Goal: Transaction & Acquisition: Purchase product/service

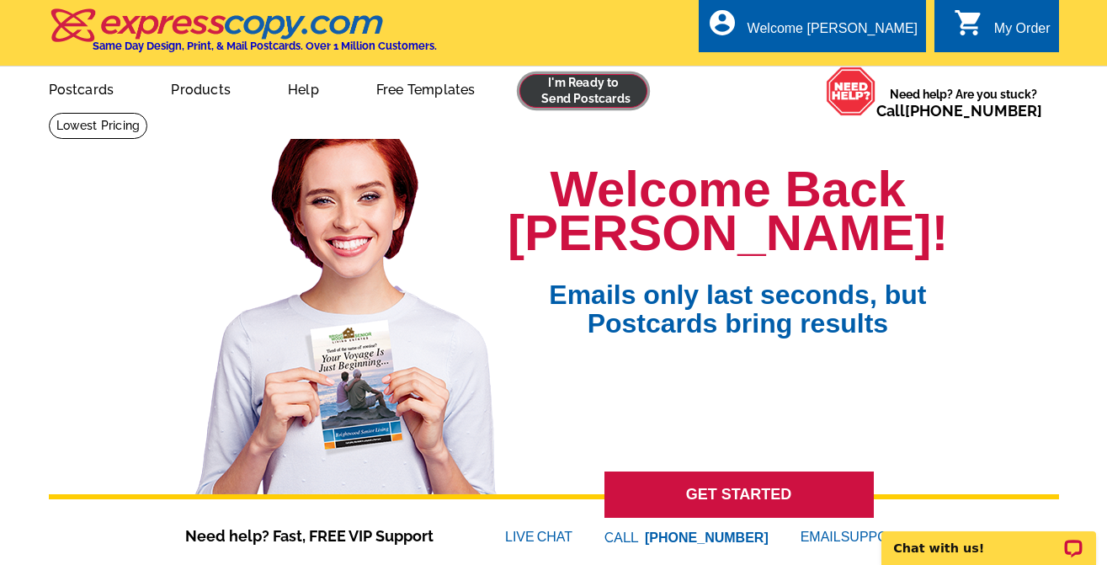
click at [574, 103] on link at bounding box center [583, 91] width 129 height 34
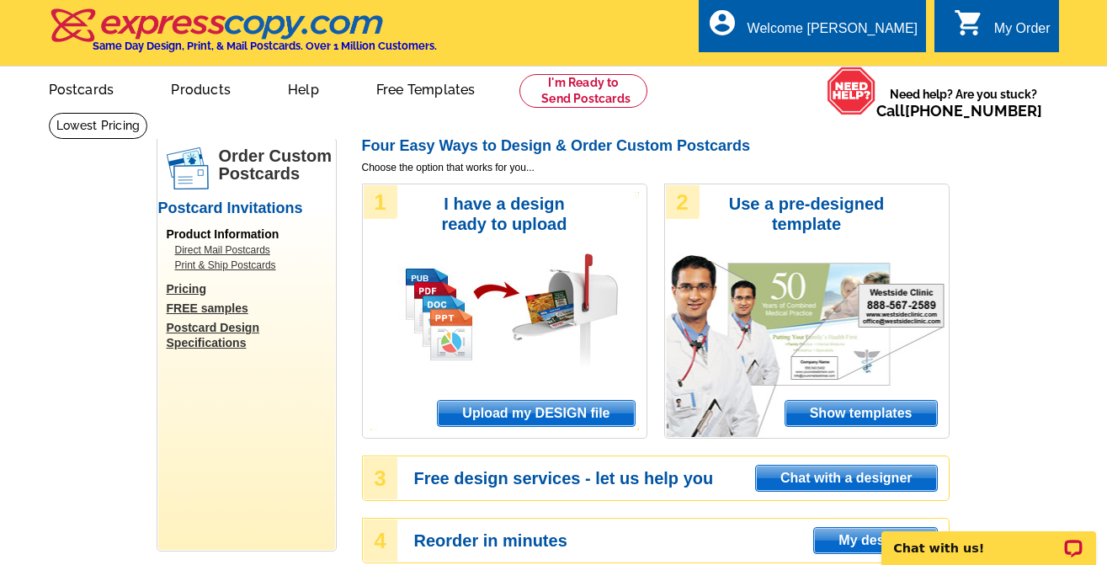
click at [543, 412] on span "Upload my DESIGN file" at bounding box center [536, 413] width 196 height 25
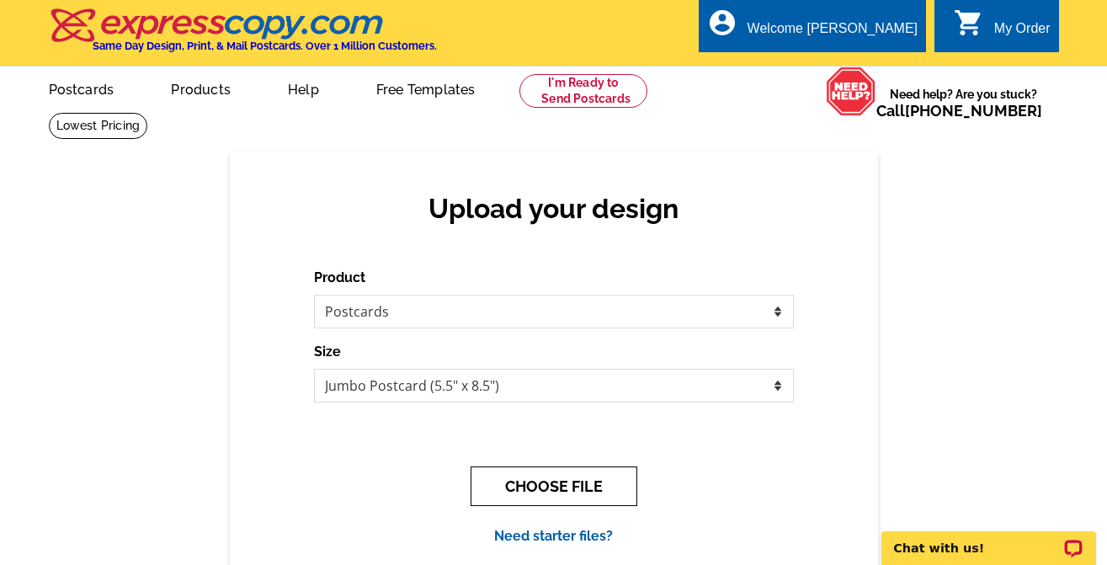
click at [552, 497] on button "CHOOSE FILE" at bounding box center [553, 486] width 167 height 40
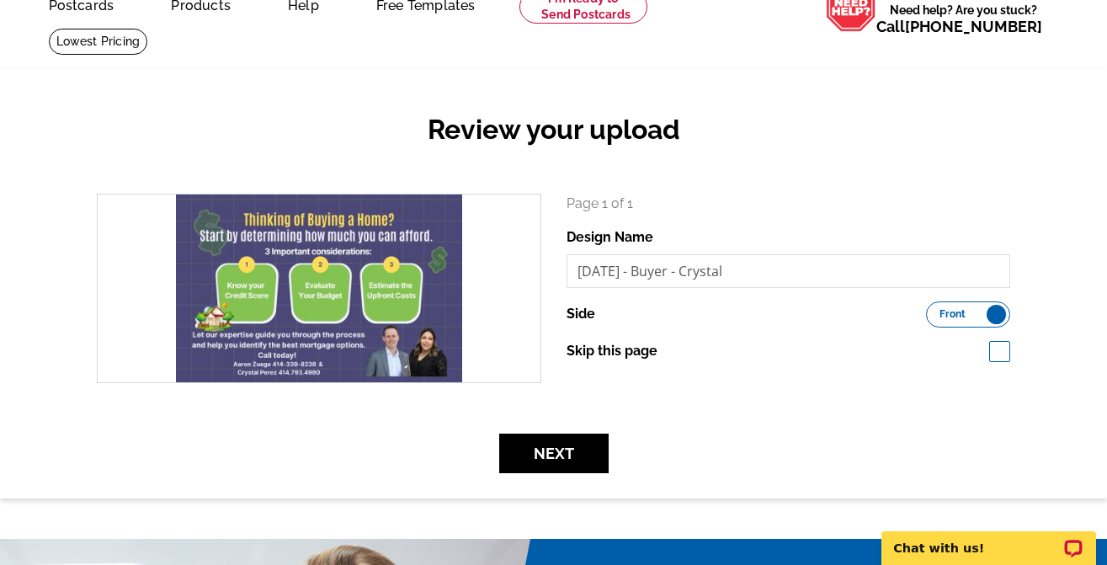
scroll to position [168, 0]
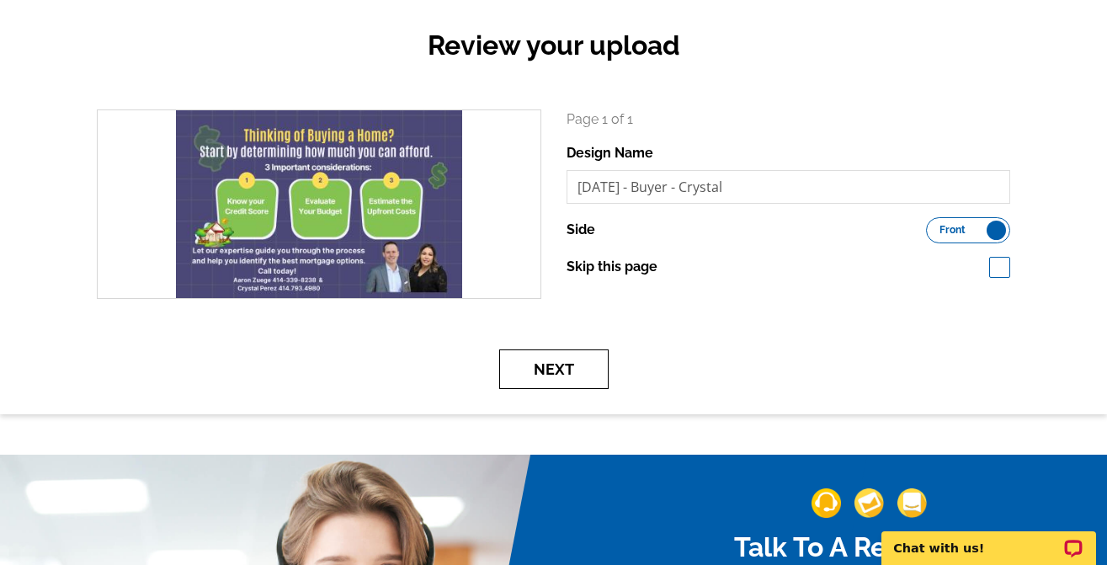
click at [566, 373] on button "Next" at bounding box center [553, 369] width 109 height 40
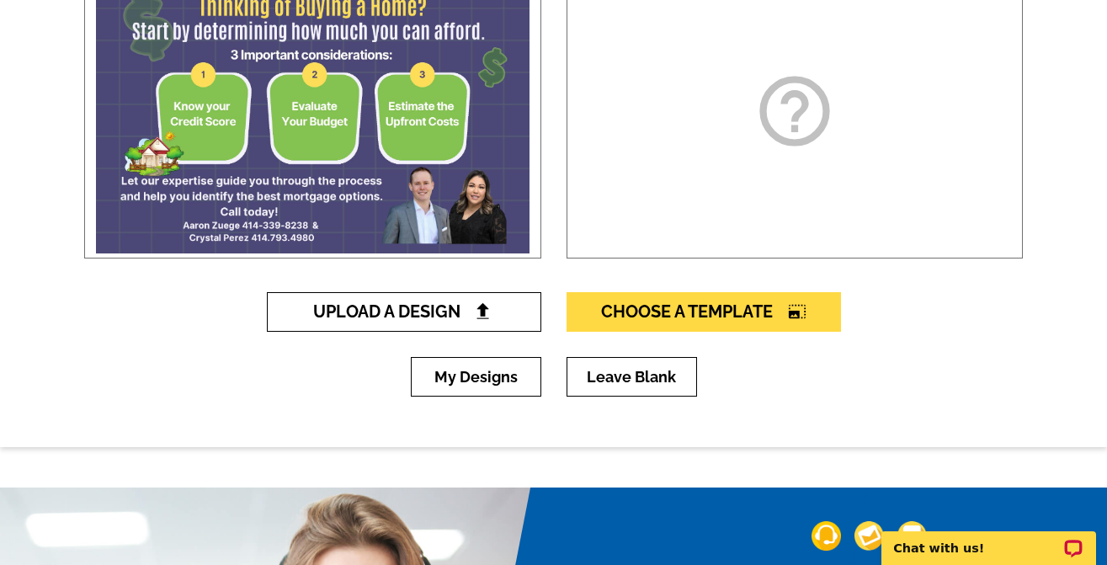
click at [459, 312] on span "Upload A Design" at bounding box center [403, 311] width 181 height 20
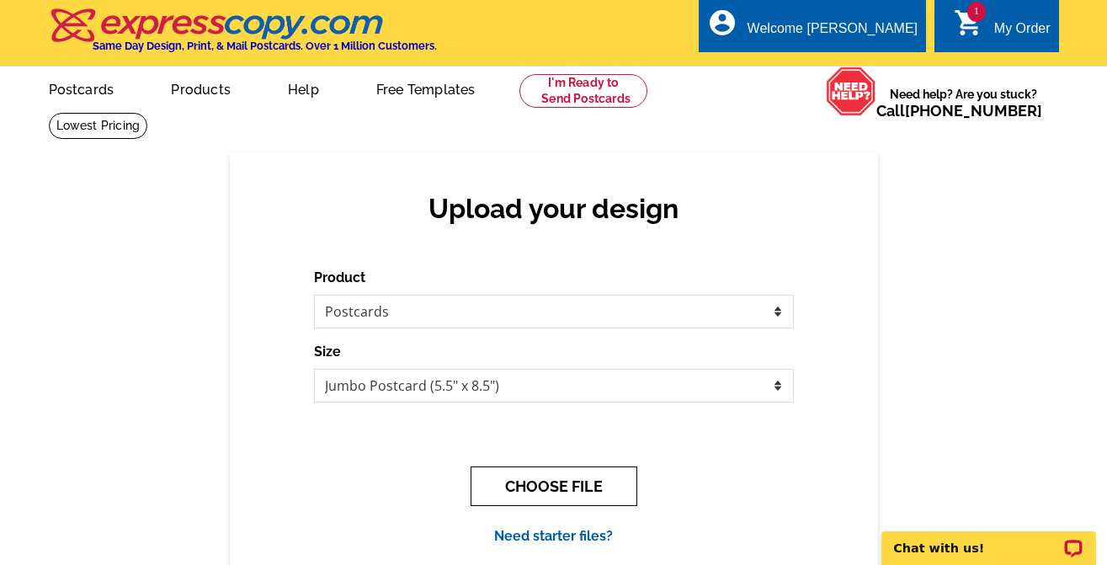
click at [539, 497] on button "CHOOSE FILE" at bounding box center [553, 486] width 167 height 40
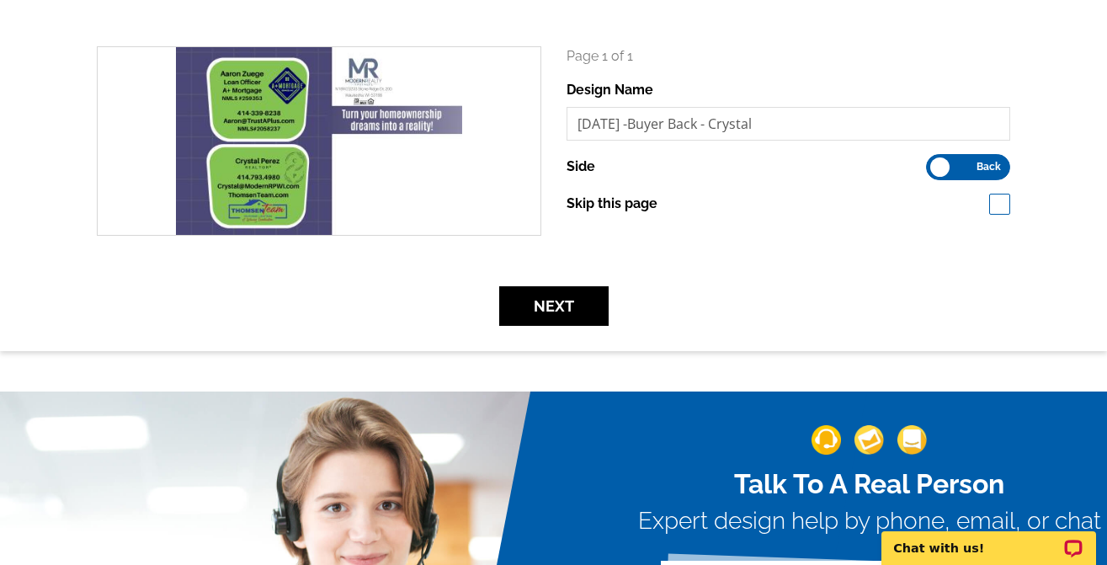
scroll to position [252, 0]
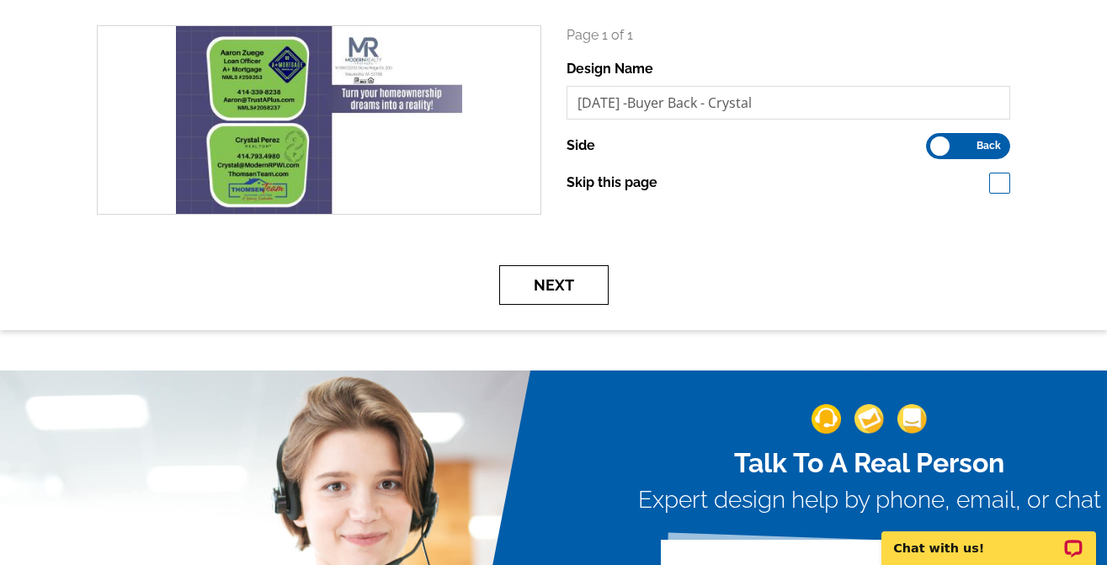
click at [566, 290] on button "Next" at bounding box center [553, 285] width 109 height 40
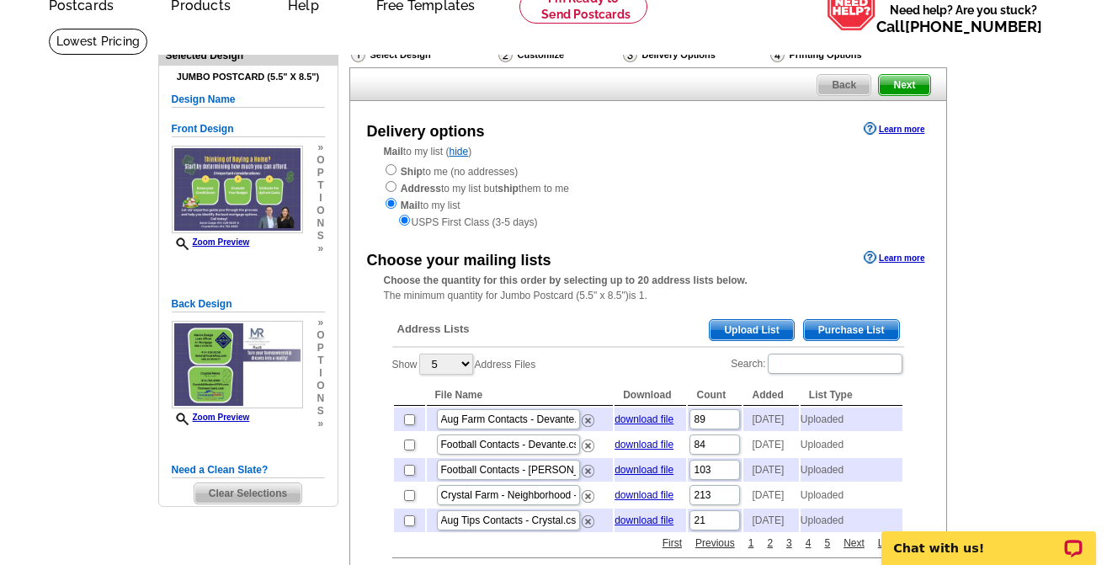
scroll to position [168, 0]
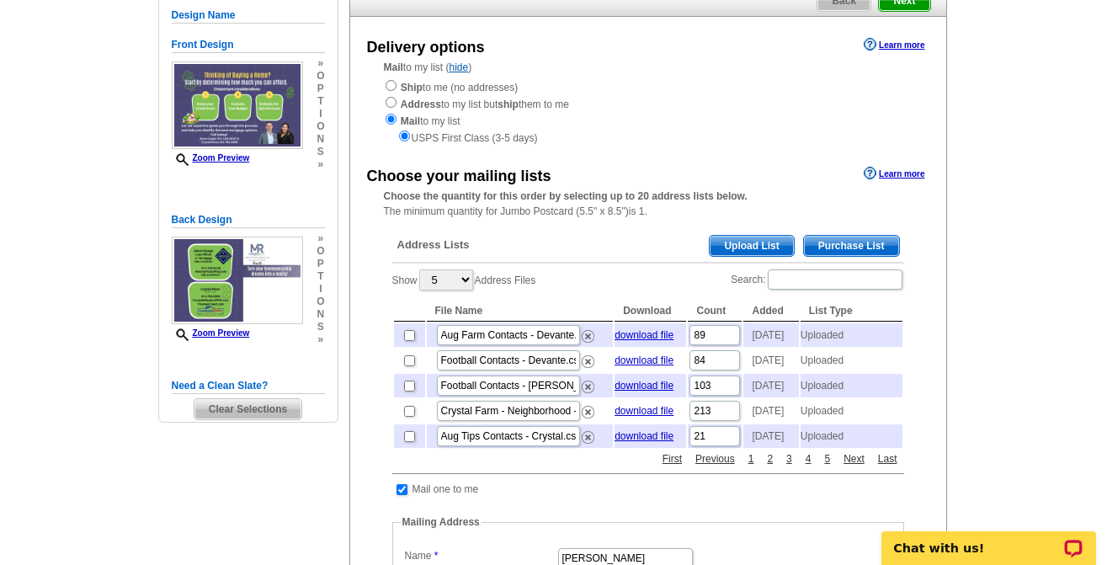
click at [761, 243] on span "Upload List" at bounding box center [751, 246] width 83 height 20
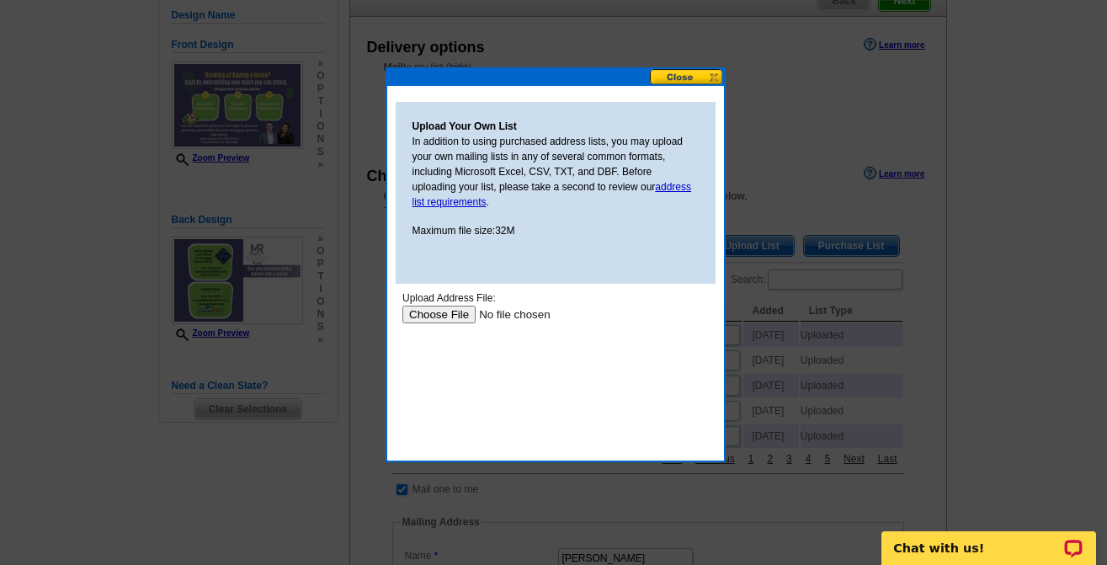
scroll to position [0, 0]
click at [420, 311] on input "file" at bounding box center [507, 315] width 213 height 18
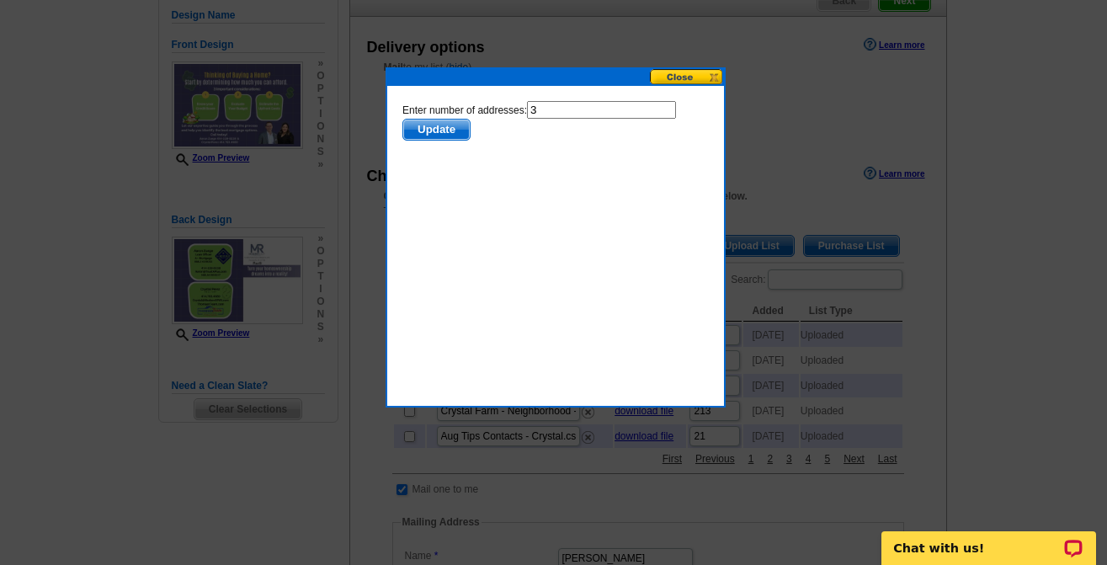
click at [484, 119] on form "Enter number of addresses: 3 Update" at bounding box center [554, 121] width 306 height 40
type input "2"
click at [438, 128] on span "Update" at bounding box center [435, 130] width 66 height 20
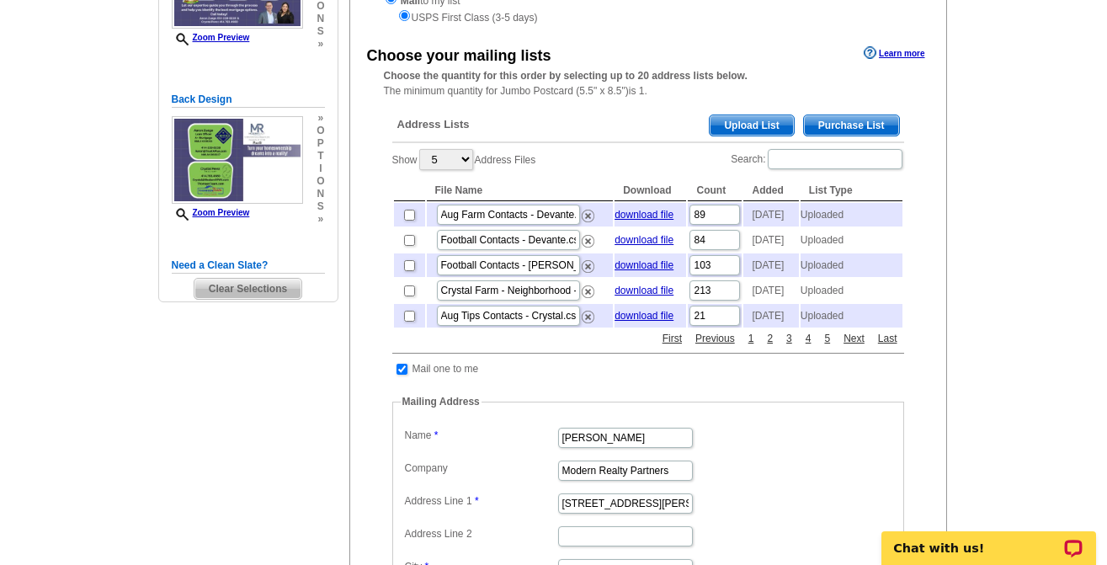
scroll to position [337, 0]
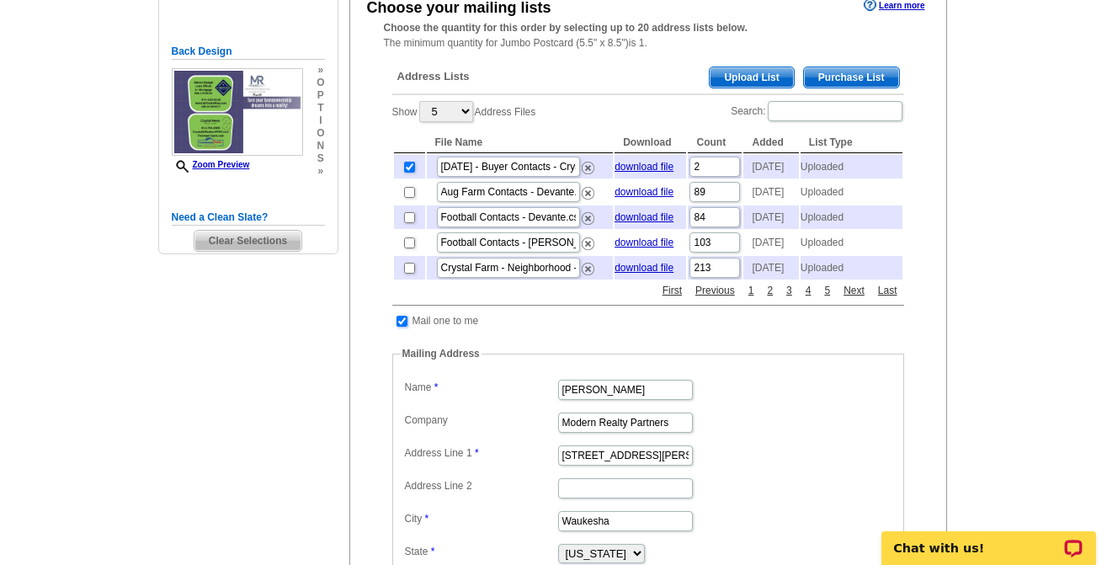
click at [401, 327] on input "checkbox" at bounding box center [401, 321] width 11 height 11
checkbox input "false"
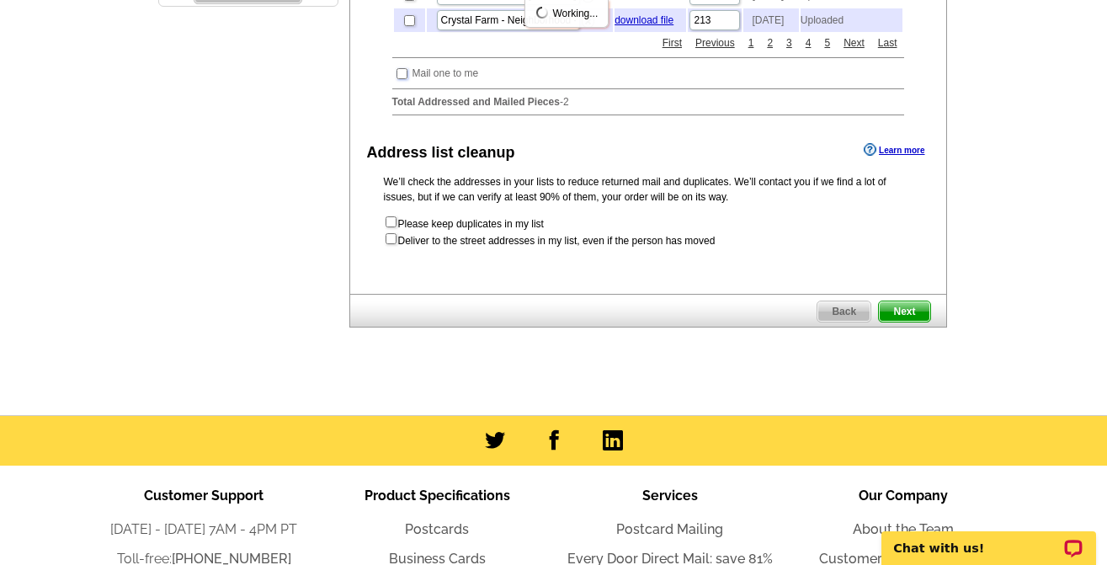
scroll to position [589, 0]
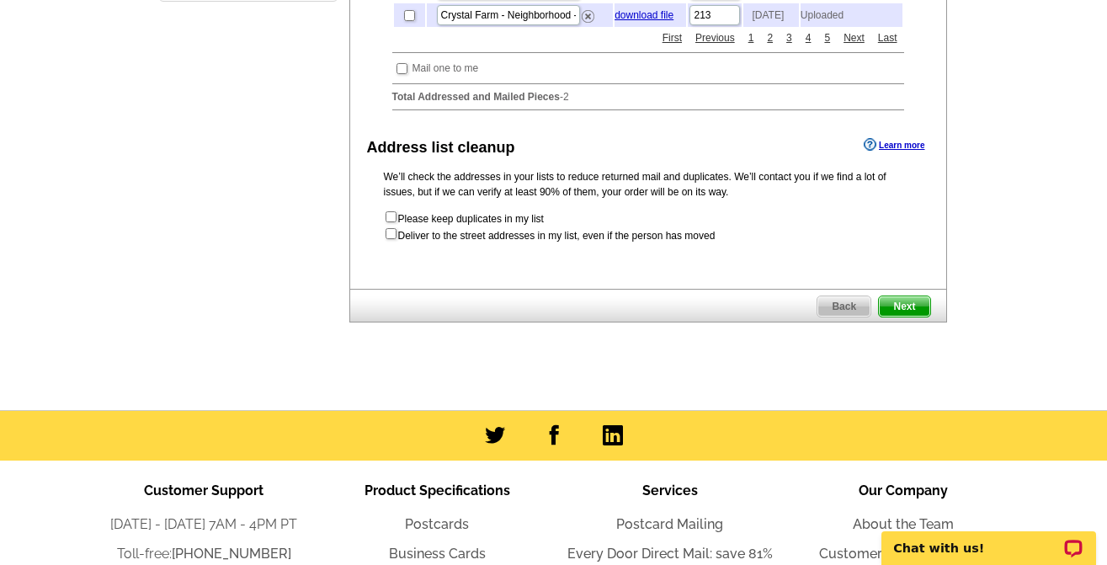
click at [912, 316] on span "Next" at bounding box center [904, 306] width 50 height 20
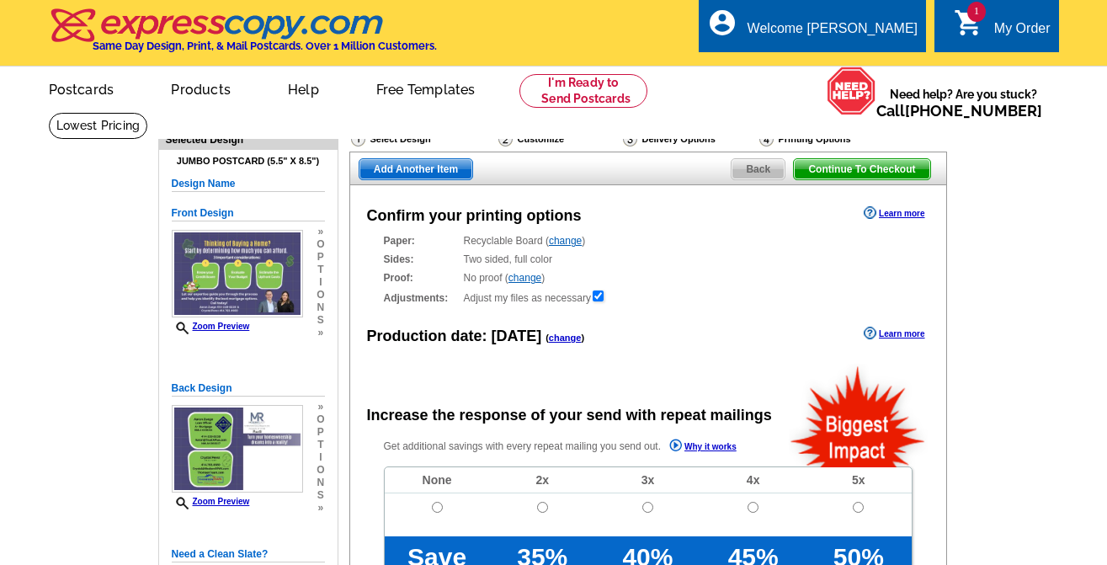
radio input "false"
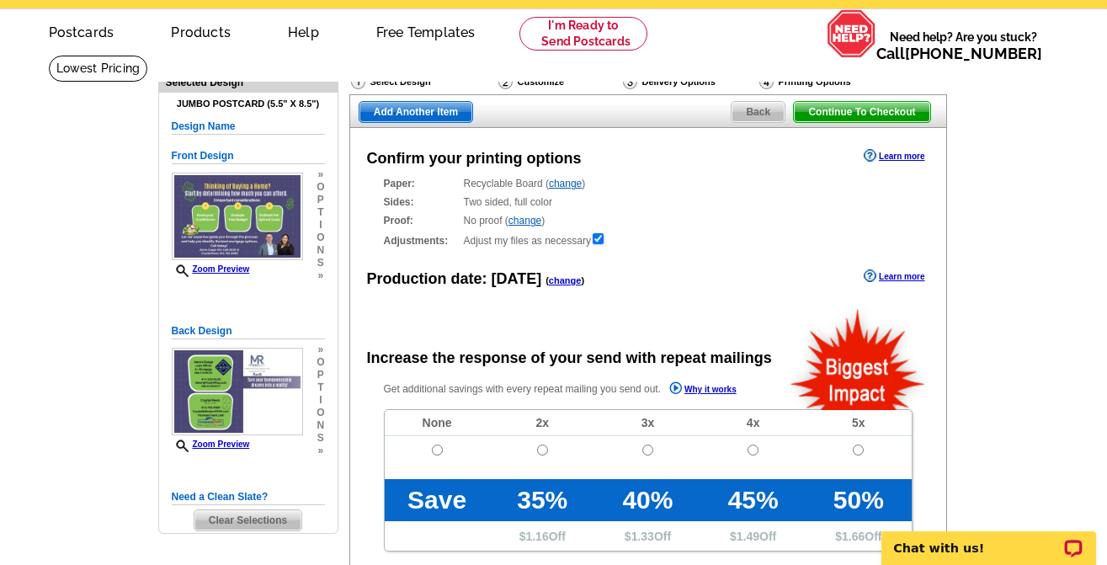
scroll to position [84, 0]
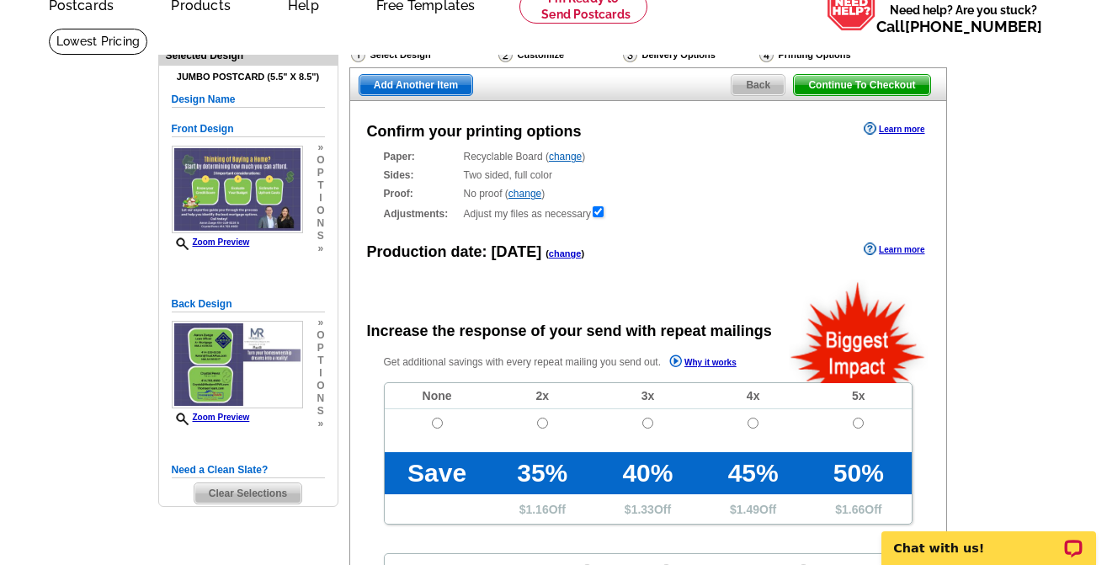
click at [562, 255] on link "change" at bounding box center [565, 253] width 33 height 10
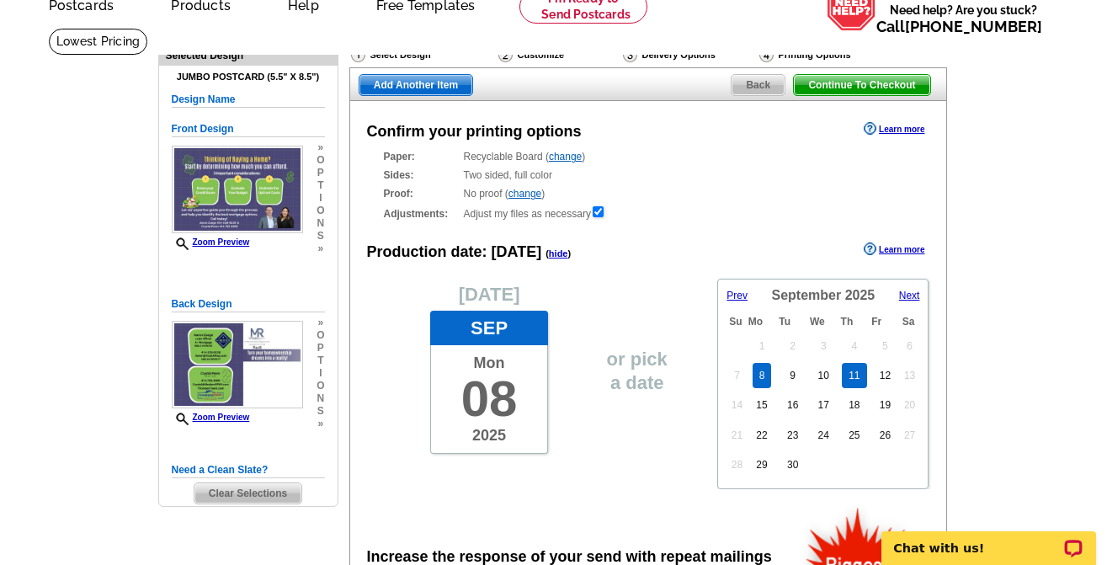
click at [849, 380] on link "11" at bounding box center [854, 375] width 24 height 25
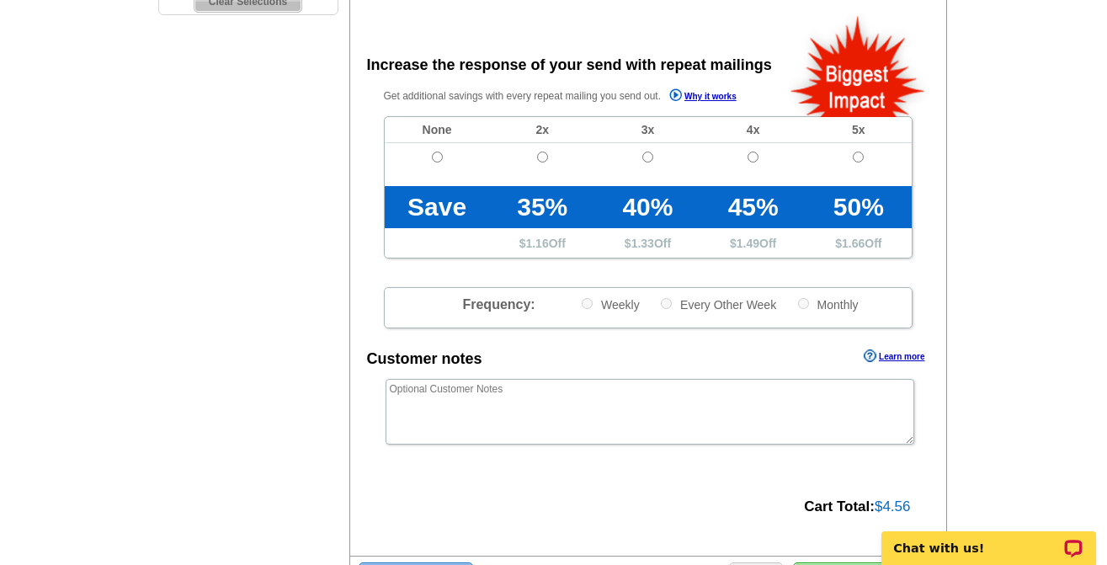
scroll to position [589, 0]
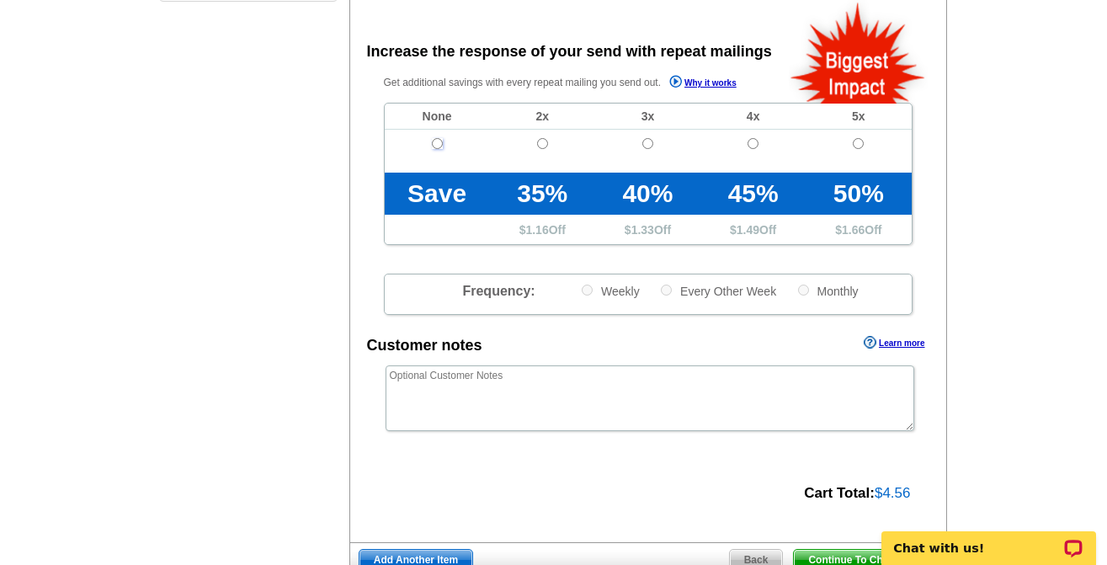
click at [434, 141] on input "radio" at bounding box center [437, 143] width 11 height 11
radio input "true"
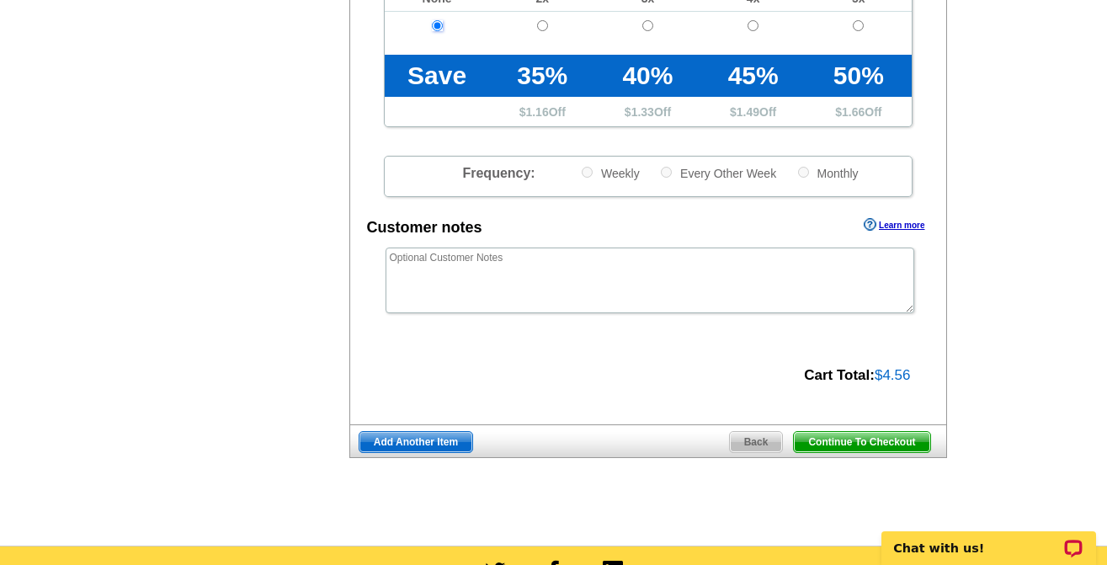
scroll to position [757, 0]
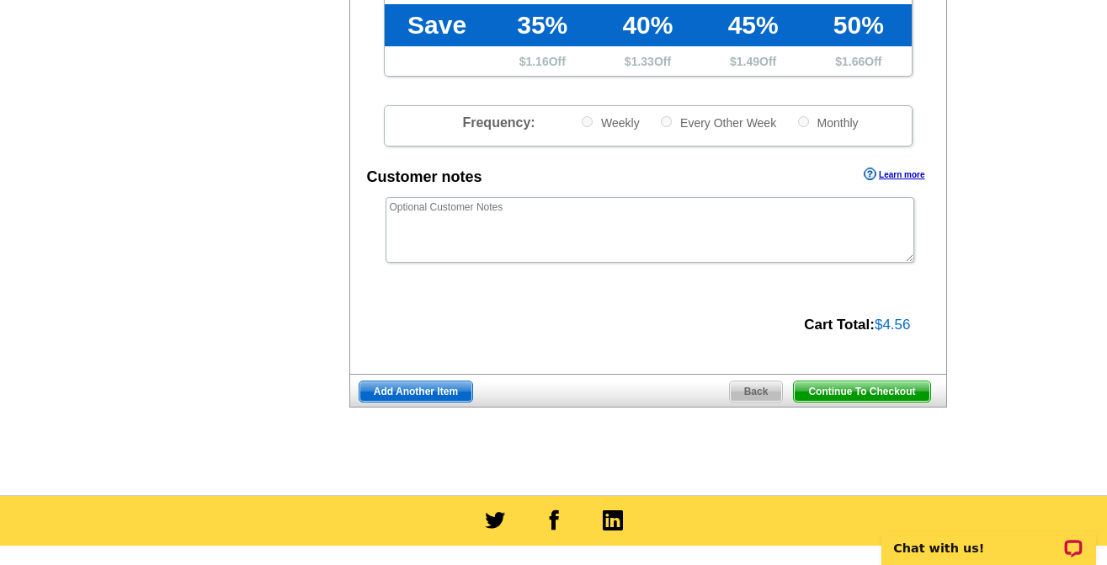
click at [417, 393] on span "Add Another Item" at bounding box center [415, 391] width 113 height 20
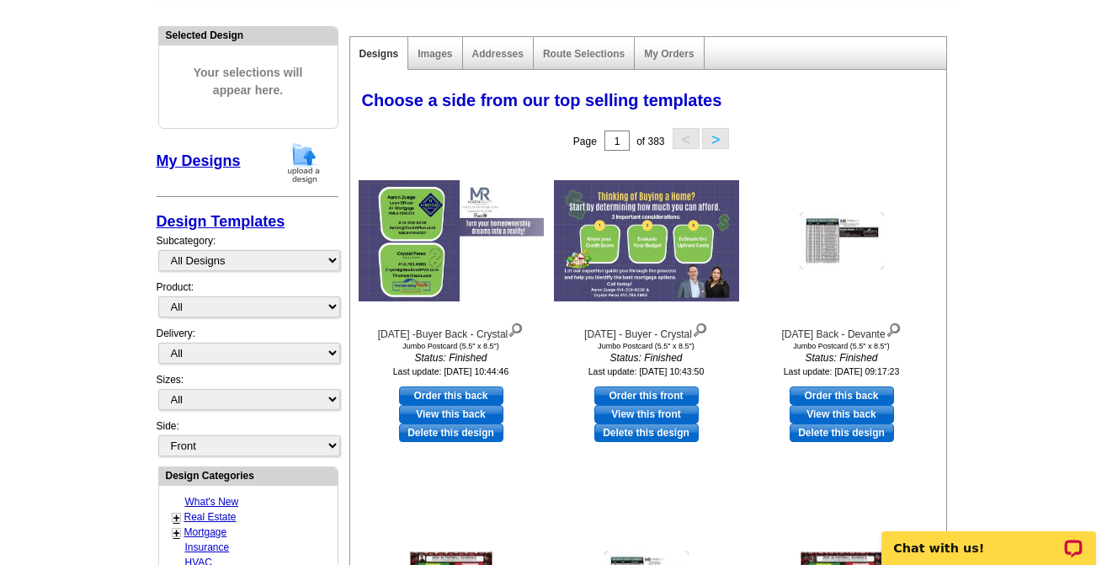
scroll to position [168, 0]
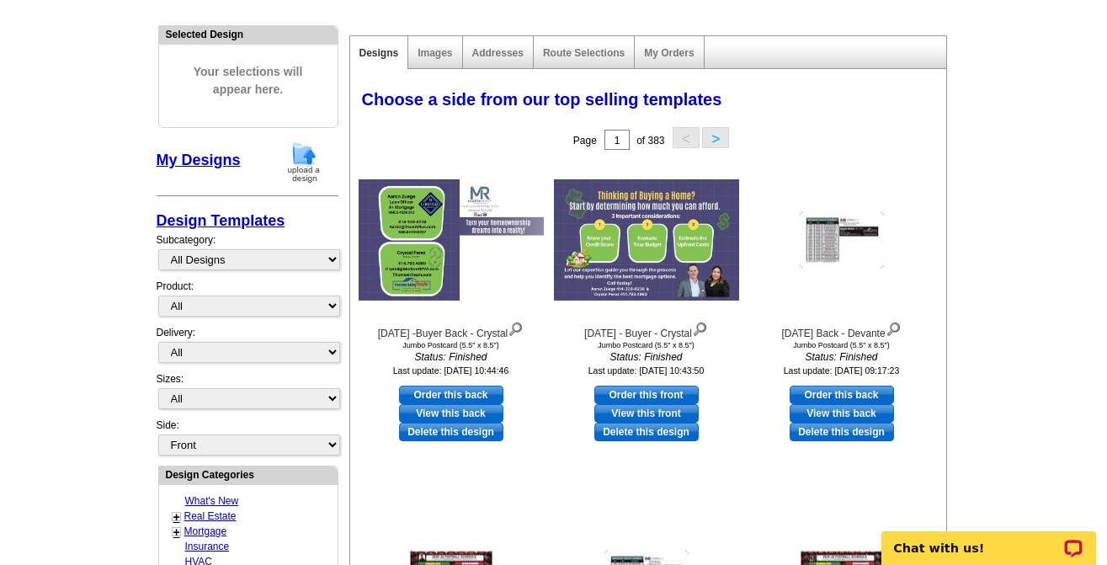
click at [314, 171] on img at bounding box center [304, 162] width 44 height 43
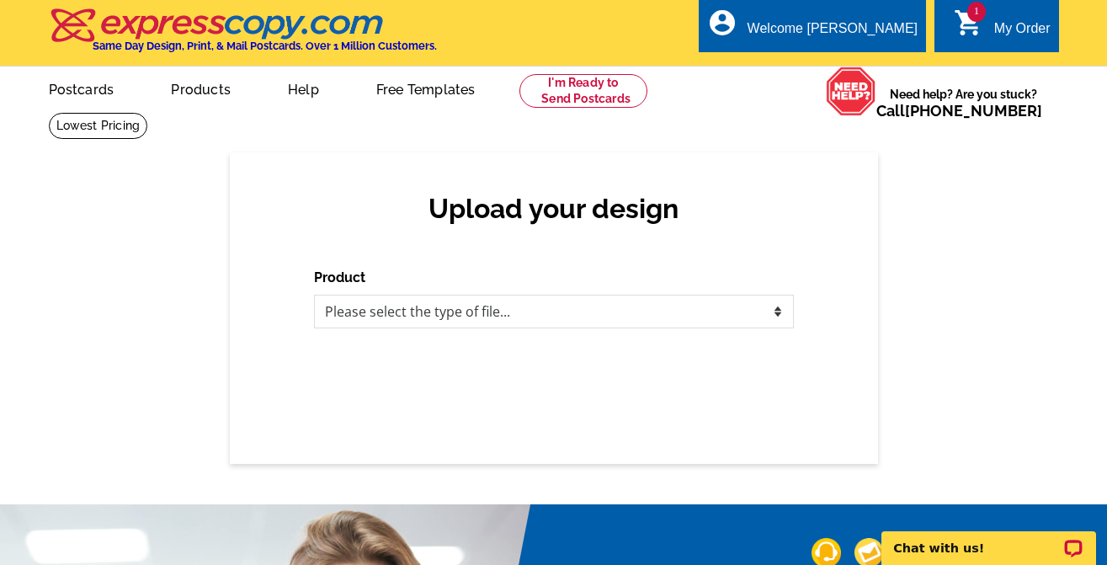
click at [168, 254] on div "Upload your design Product Please select the type of file... Postcards Business…" at bounding box center [553, 307] width 1107 height 311
click at [630, 311] on select "Please select the type of file... Postcards Business Cards Letters and flyers G…" at bounding box center [554, 312] width 480 height 34
select select "1"
click at [314, 295] on select "Please select the type of file... Postcards Business Cards Letters and flyers G…" at bounding box center [554, 312] width 480 height 34
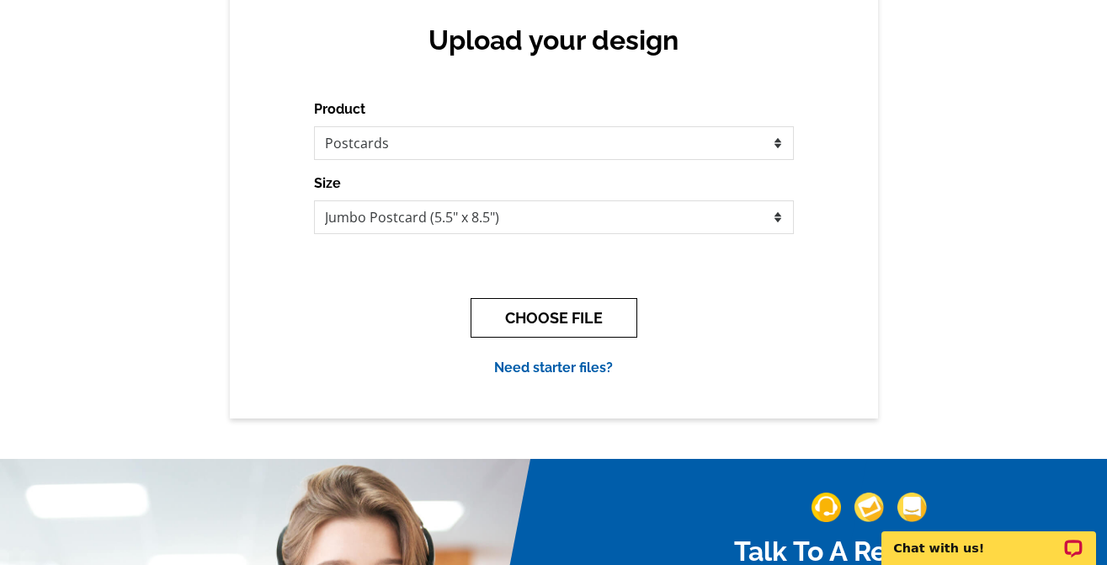
click at [569, 328] on button "CHOOSE FILE" at bounding box center [553, 318] width 167 height 40
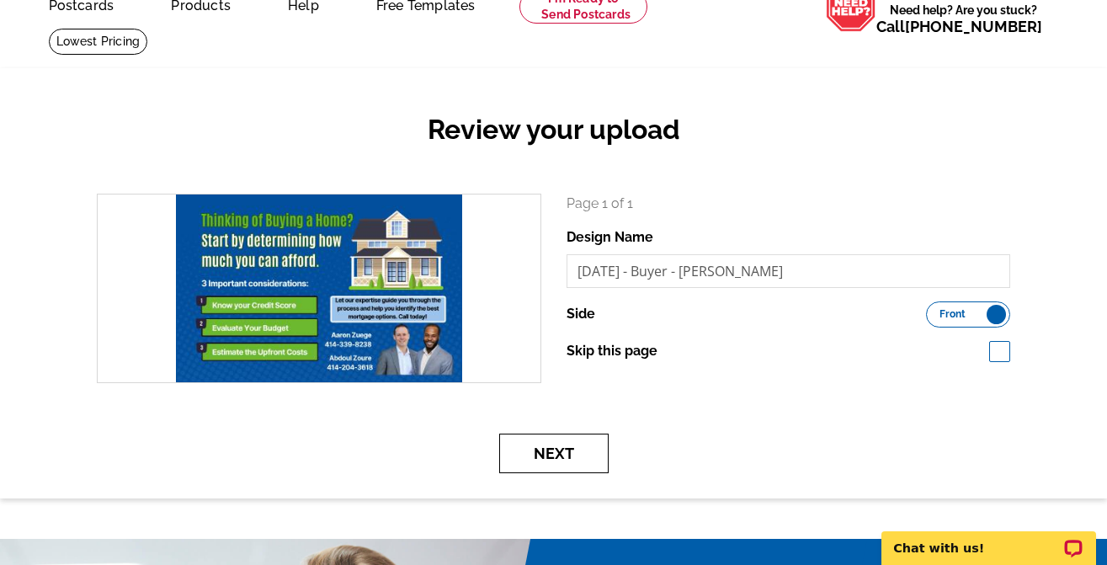
click at [557, 464] on button "Next" at bounding box center [553, 453] width 109 height 40
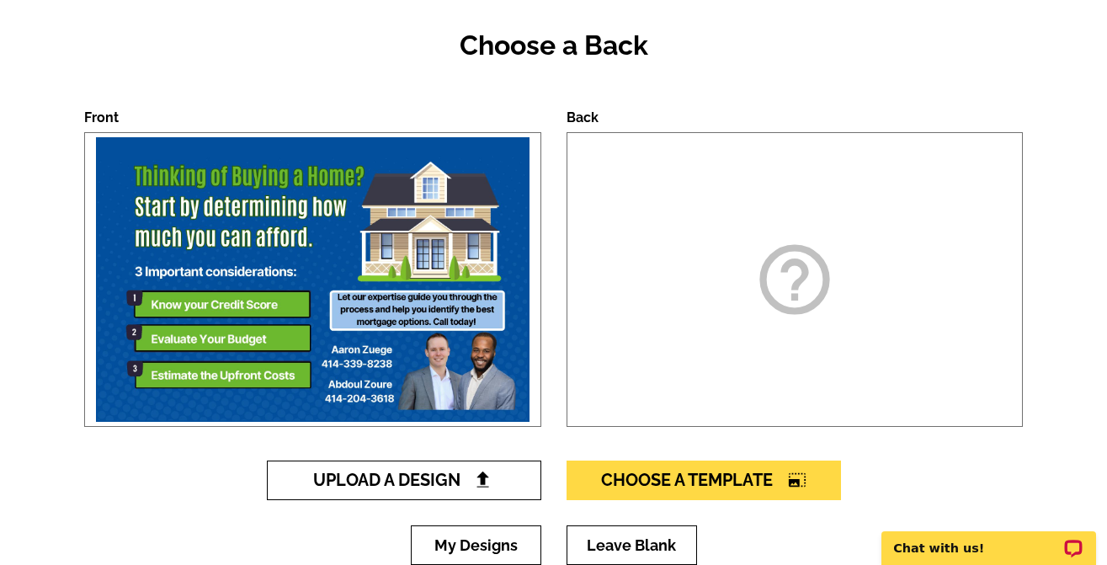
click at [399, 476] on span "Upload A Design" at bounding box center [403, 480] width 181 height 20
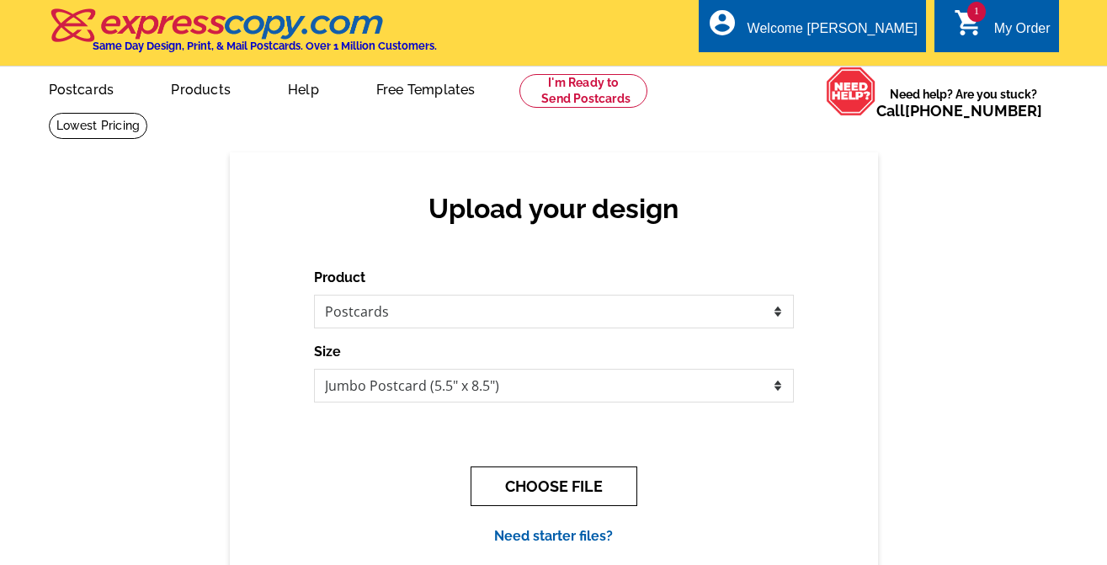
click at [545, 489] on button "CHOOSE FILE" at bounding box center [553, 486] width 167 height 40
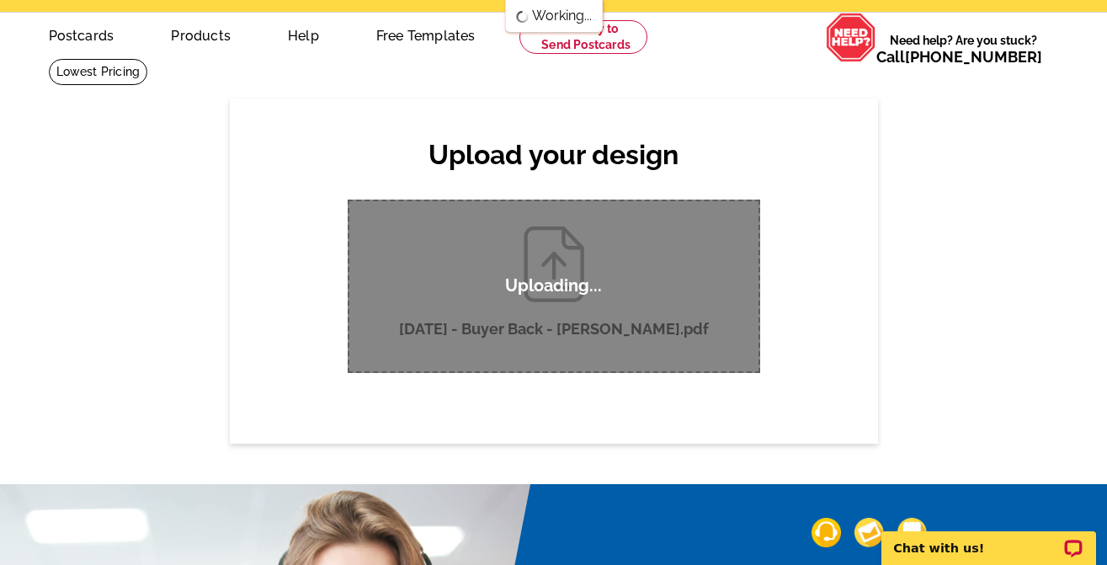
scroll to position [84, 0]
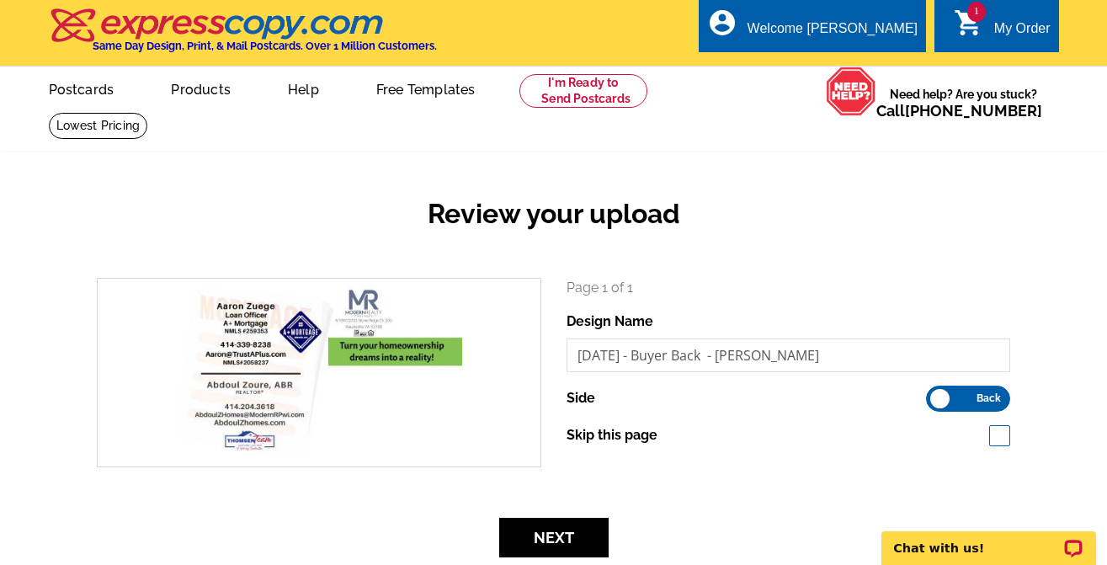
click at [291, 209] on h2 "Review your upload" at bounding box center [553, 214] width 938 height 32
click at [551, 538] on button "Next" at bounding box center [553, 538] width 109 height 40
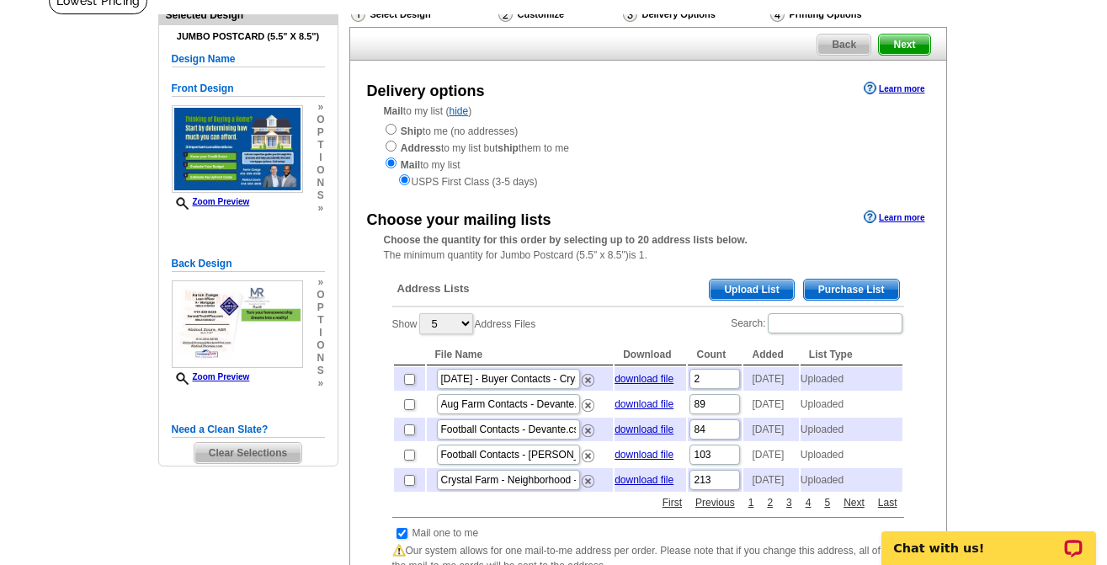
scroll to position [168, 0]
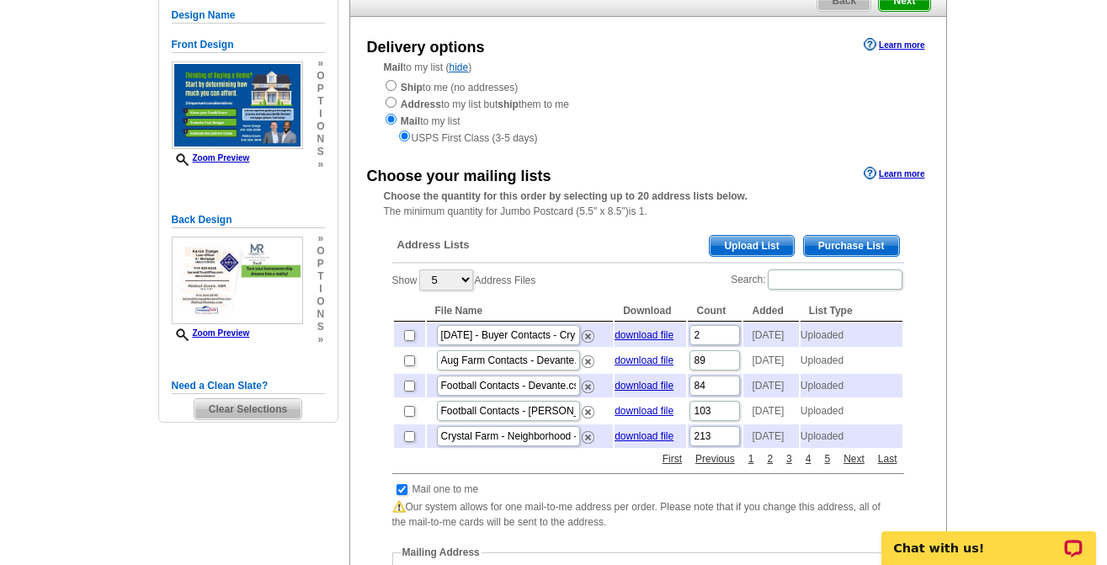
click at [742, 247] on span "Upload List" at bounding box center [751, 246] width 83 height 20
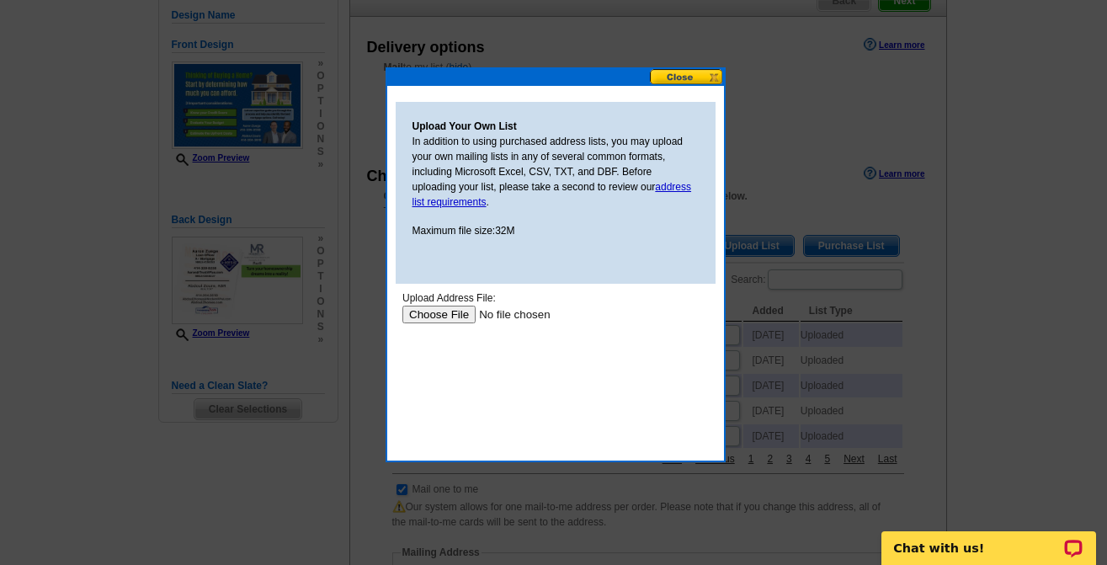
scroll to position [0, 0]
click at [434, 310] on input "file" at bounding box center [507, 315] width 213 height 18
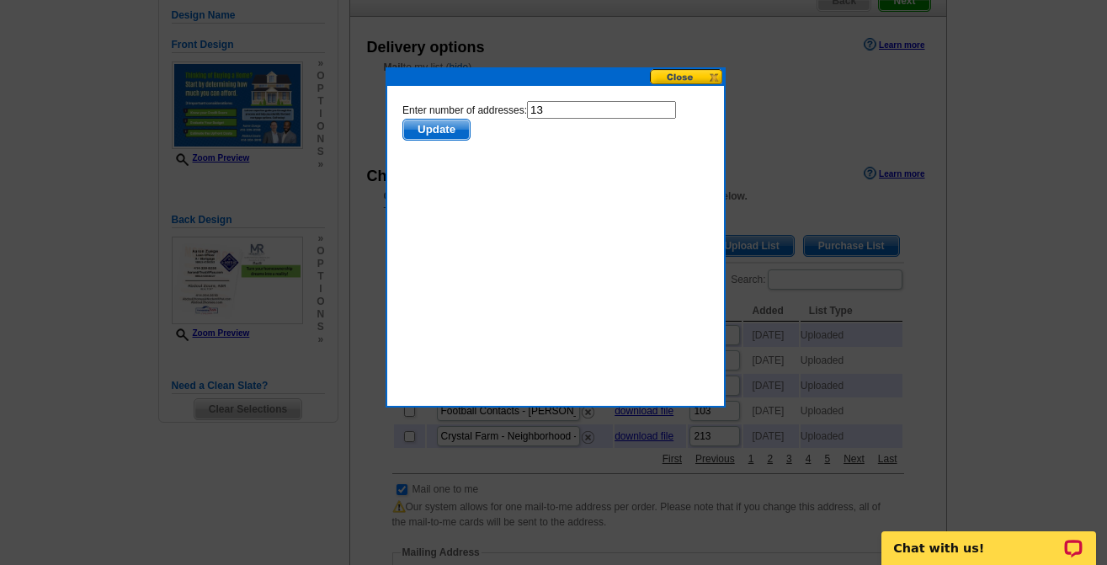
click at [606, 111] on input "13" at bounding box center [600, 110] width 149 height 18
type input "12"
click at [434, 126] on span "Update" at bounding box center [435, 130] width 66 height 20
